Goal: Task Accomplishment & Management: Manage account settings

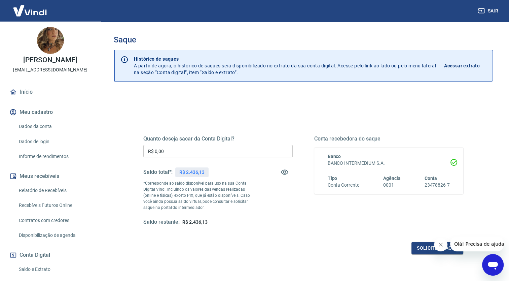
click at [184, 147] on input "R$ 0,00" at bounding box center [218, 151] width 150 height 12
type input "R$ 2.436,13"
click at [419, 249] on button "Solicitar saque" at bounding box center [438, 248] width 52 height 12
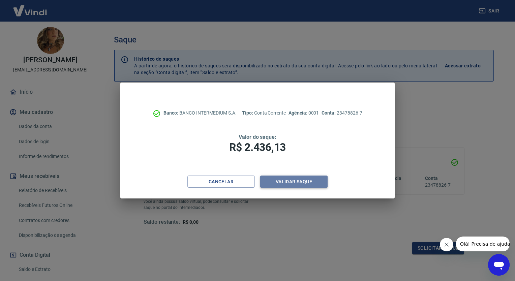
click at [292, 183] on button "Validar saque" at bounding box center [293, 181] width 67 height 12
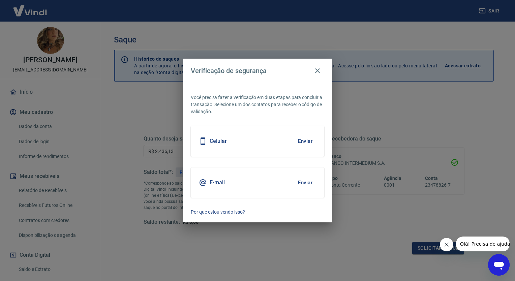
click at [304, 142] on button "Enviar" at bounding box center [305, 141] width 22 height 14
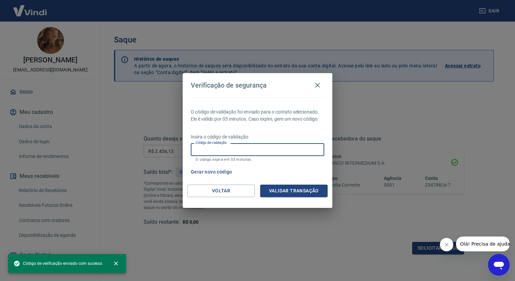
click at [279, 154] on input "Código de validação" at bounding box center [257, 149] width 133 height 12
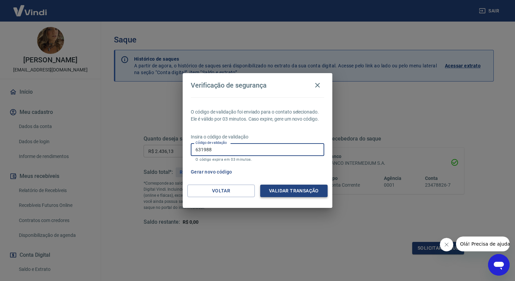
type input "631988"
click at [303, 195] on button "Validar transação" at bounding box center [293, 191] width 67 height 12
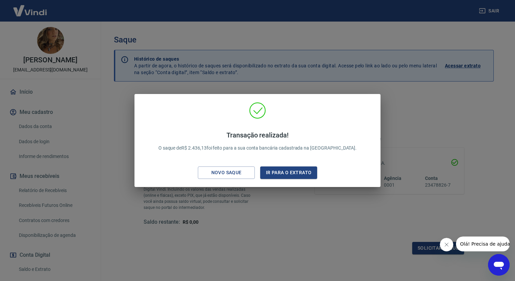
click at [283, 215] on div "Transação realizada! O saque de R$ 2.436,13 foi feito para a sua conta bancária…" at bounding box center [257, 140] width 515 height 281
